Goal: Transaction & Acquisition: Purchase product/service

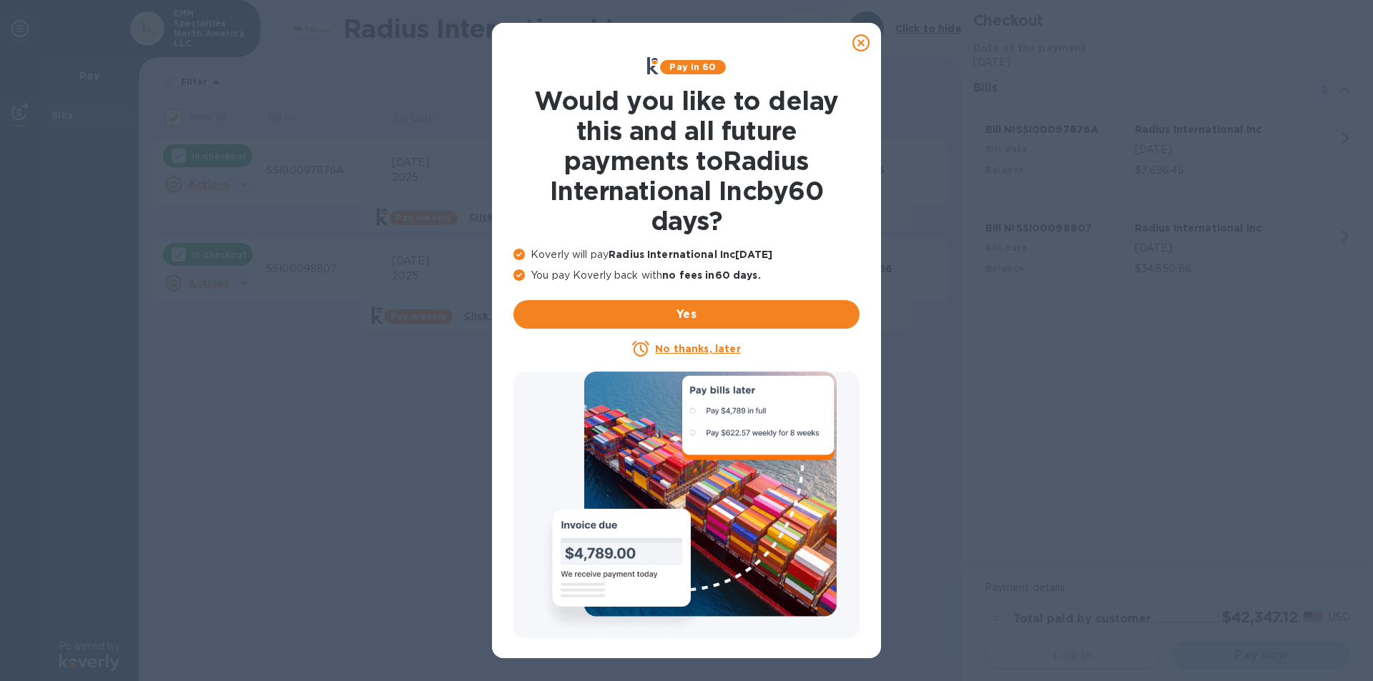
checkbox input "false"
click at [709, 351] on u "No thanks, later" at bounding box center [697, 348] width 85 height 11
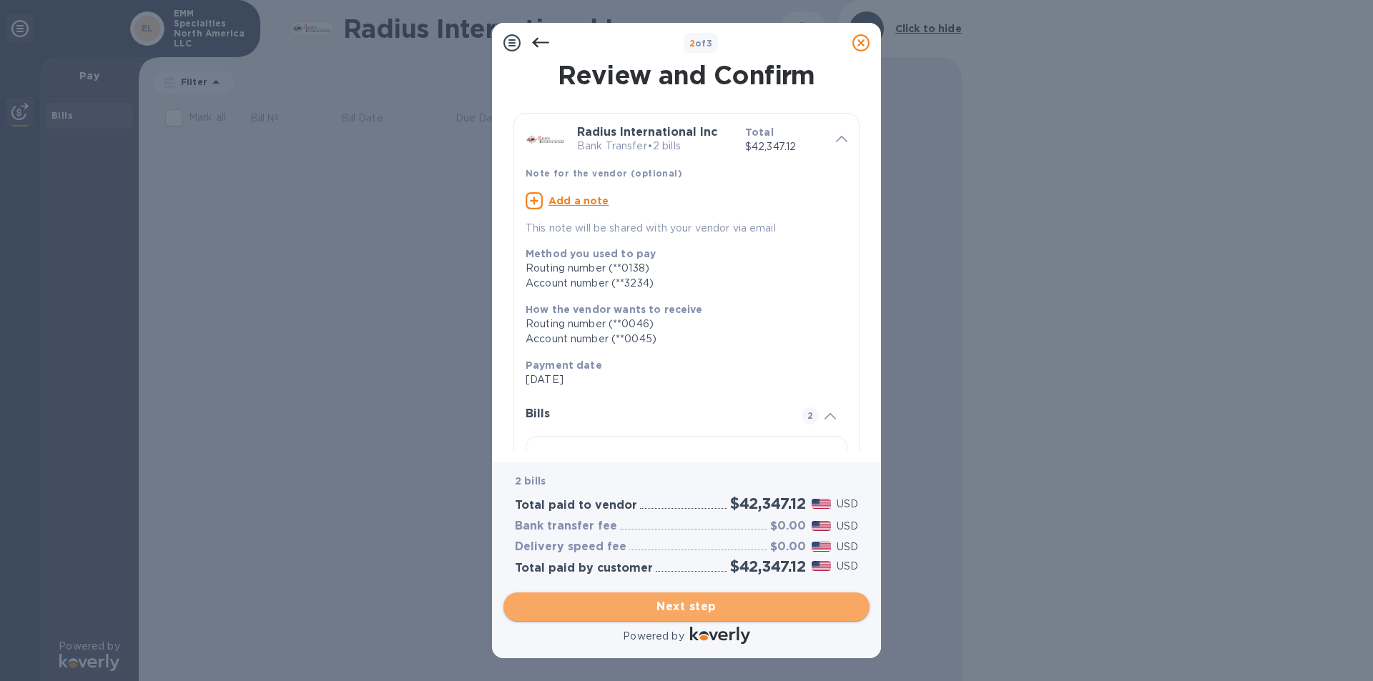
click at [675, 601] on span "Next step" at bounding box center [686, 606] width 343 height 17
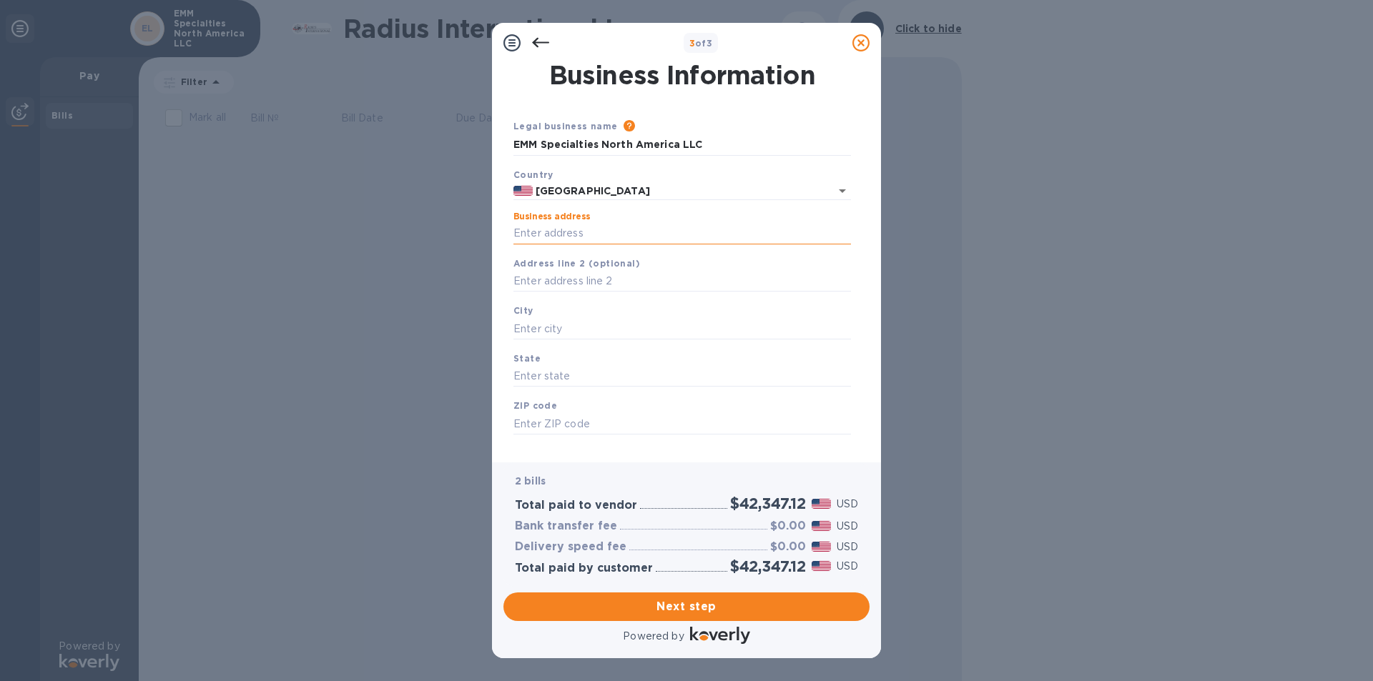
click at [548, 231] on input "Business address" at bounding box center [681, 233] width 337 height 21
type input "[STREET_ADDRESS]"
click at [559, 325] on input "text" at bounding box center [681, 328] width 337 height 21
type input "fall river"
type input "MA"
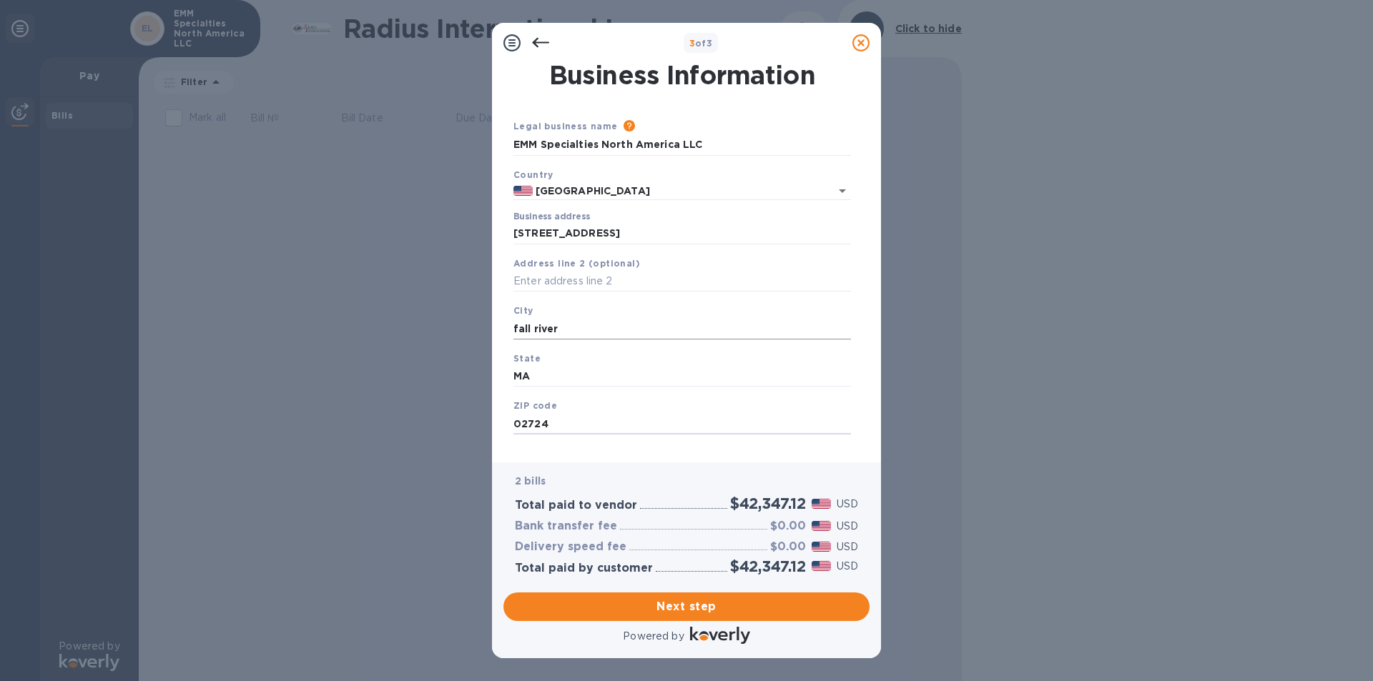
type input "02724"
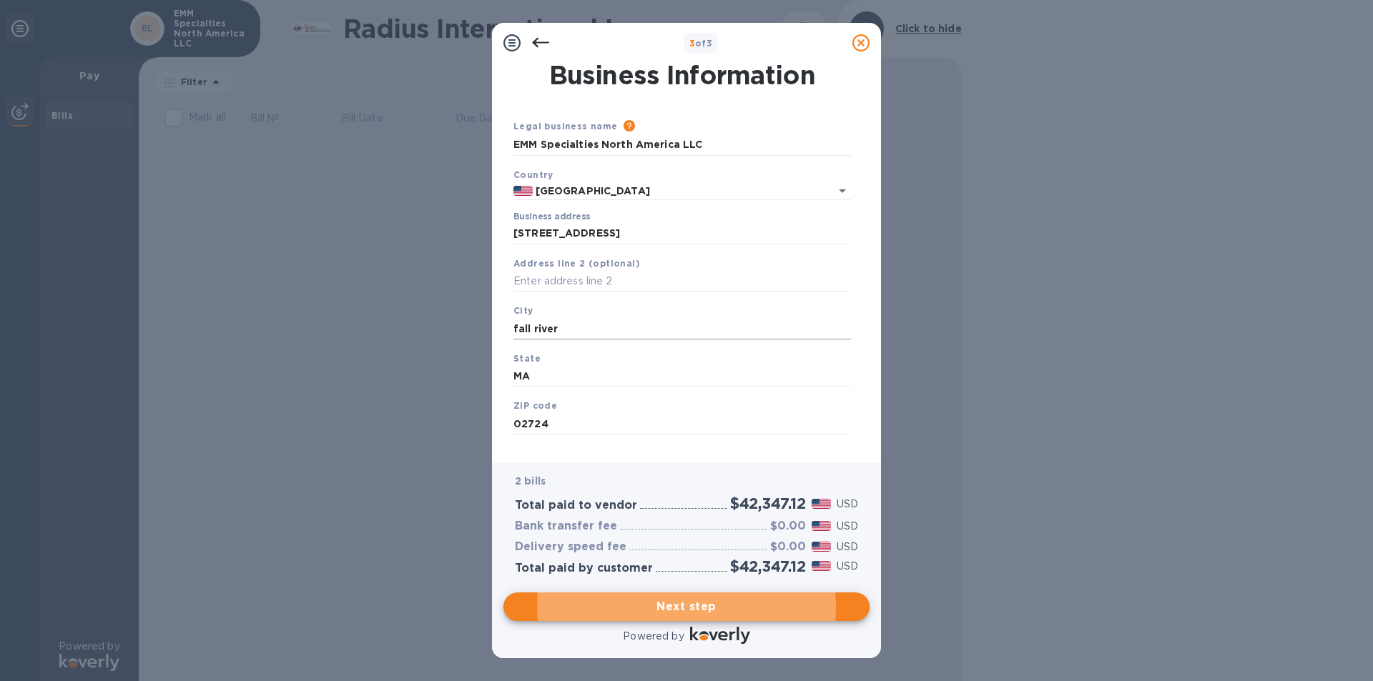
scroll to position [18, 0]
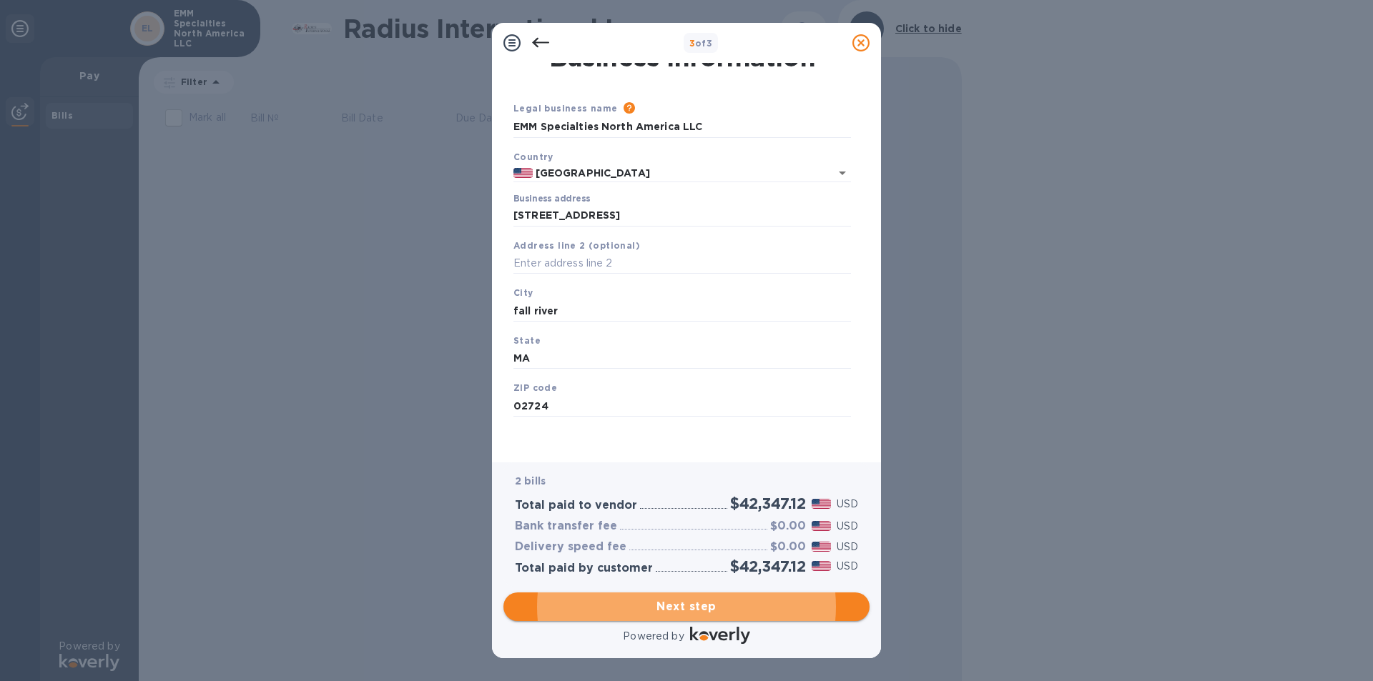
click at [661, 606] on span "Next step" at bounding box center [686, 606] width 343 height 17
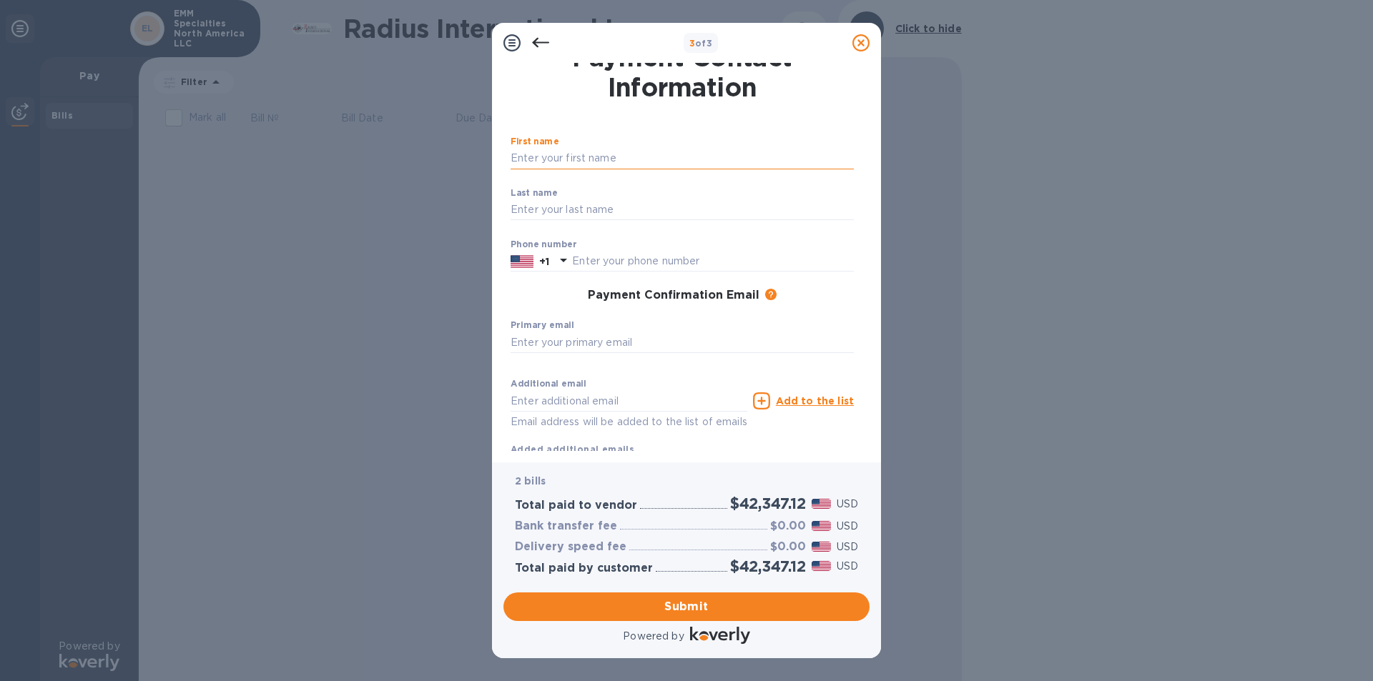
click at [521, 162] on input "text" at bounding box center [682, 158] width 343 height 21
type input "CARLS COLLISION"
type input "5086755422"
type input "[PERSON_NAME][EMAIL_ADDRESS][DOMAIN_NAME]"
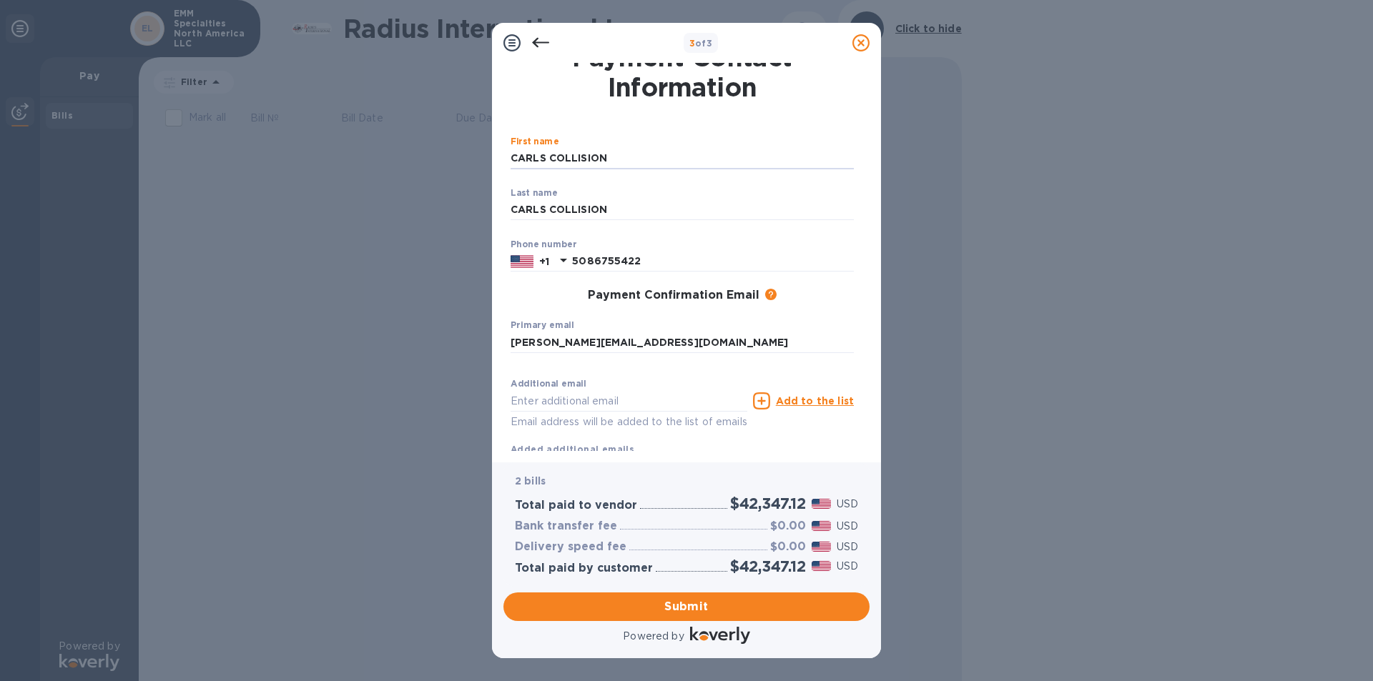
type input "[PERSON_NAME][EMAIL_ADDRESS][DOMAIN_NAME]"
drag, startPoint x: 669, startPoint y: 161, endPoint x: 327, endPoint y: 162, distance: 341.8
click at [327, 162] on div "3 of 3 Payment Contact Information First name [PERSON_NAME] COLLISION ​ Last na…" at bounding box center [686, 340] width 1373 height 681
type input "[PERSON_NAME]"
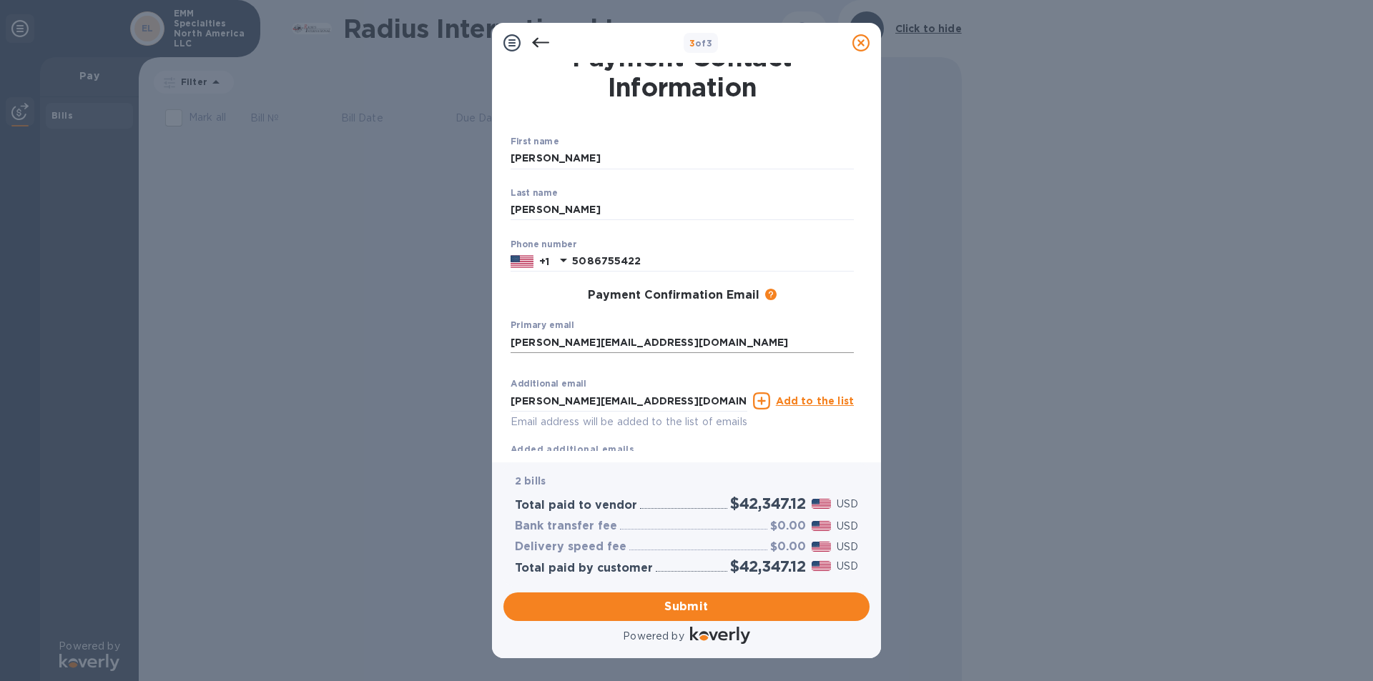
click at [679, 348] on input "[PERSON_NAME][EMAIL_ADDRESS][DOMAIN_NAME]" at bounding box center [682, 342] width 343 height 21
drag, startPoint x: 679, startPoint y: 348, endPoint x: 462, endPoint y: 346, distance: 216.7
click at [462, 346] on div "3 of 3 Payment Contact Information First name [PERSON_NAME] ​ Last name [PERSON…" at bounding box center [686, 340] width 1373 height 681
type input "[PERSON_NAME][EMAIL_ADDRESS][PERSON_NAME][DOMAIN_NAME]"
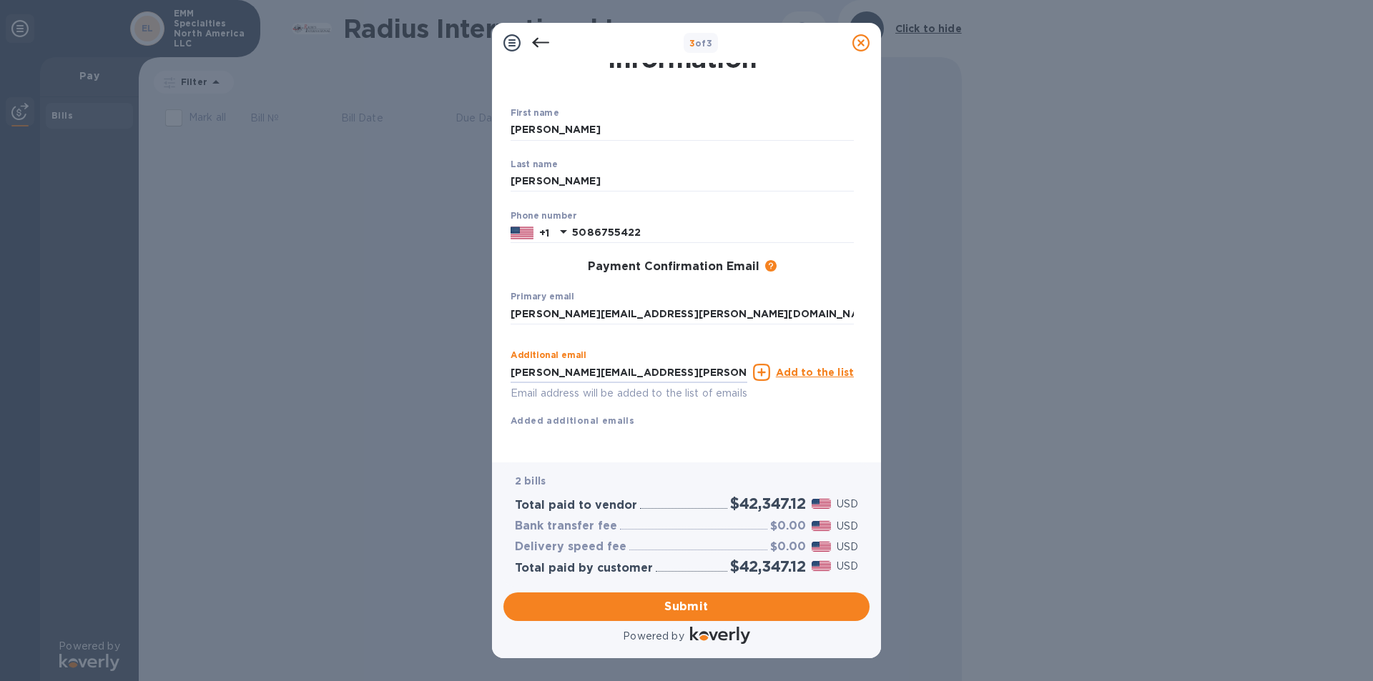
scroll to position [63, 0]
type input "[PERSON_NAME][EMAIL_ADDRESS][PERSON_NAME][DOMAIN_NAME]"
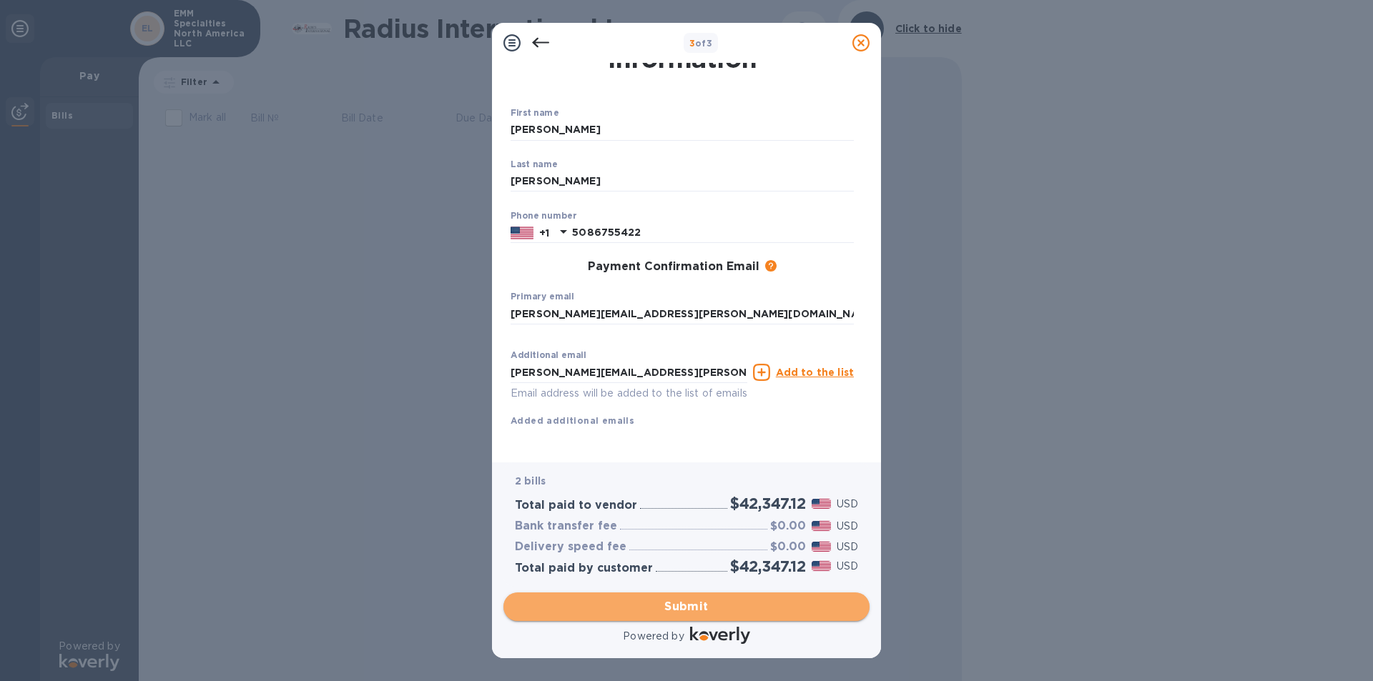
click at [697, 611] on span "Submit" at bounding box center [686, 606] width 343 height 17
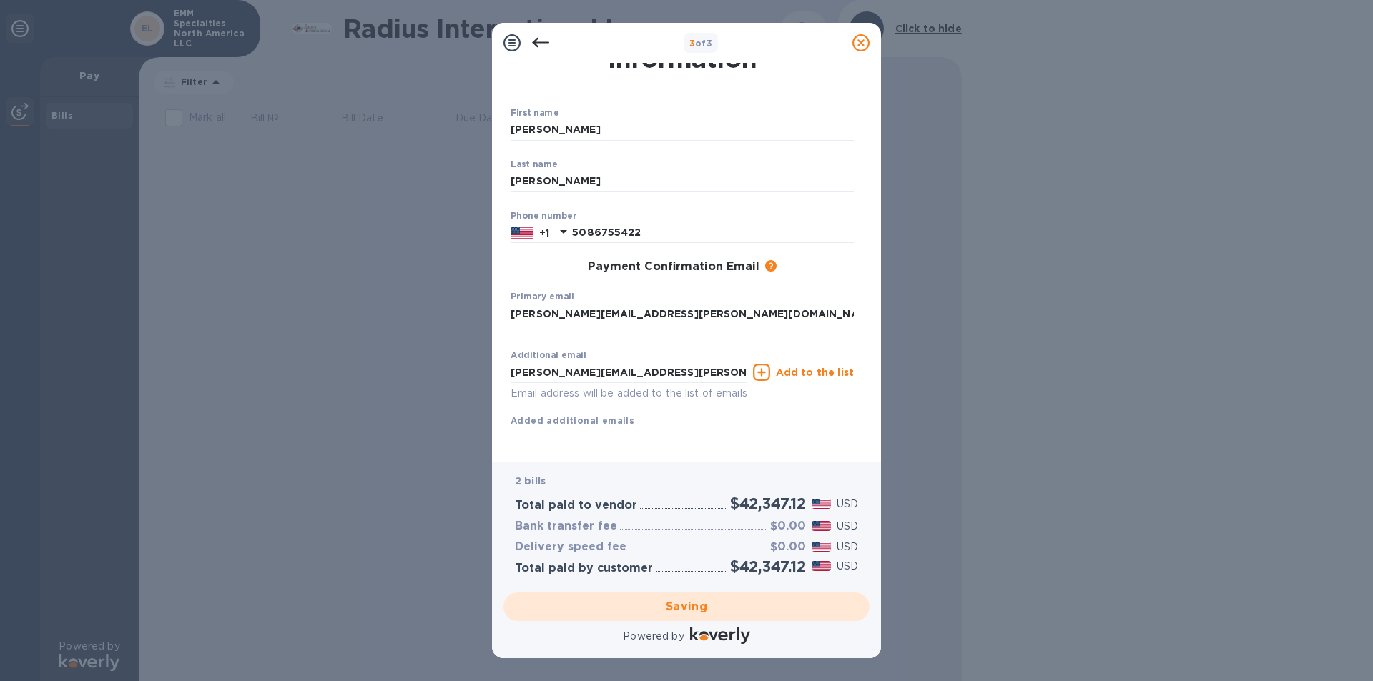
scroll to position [0, 0]
